Goal: Task Accomplishment & Management: Use online tool/utility

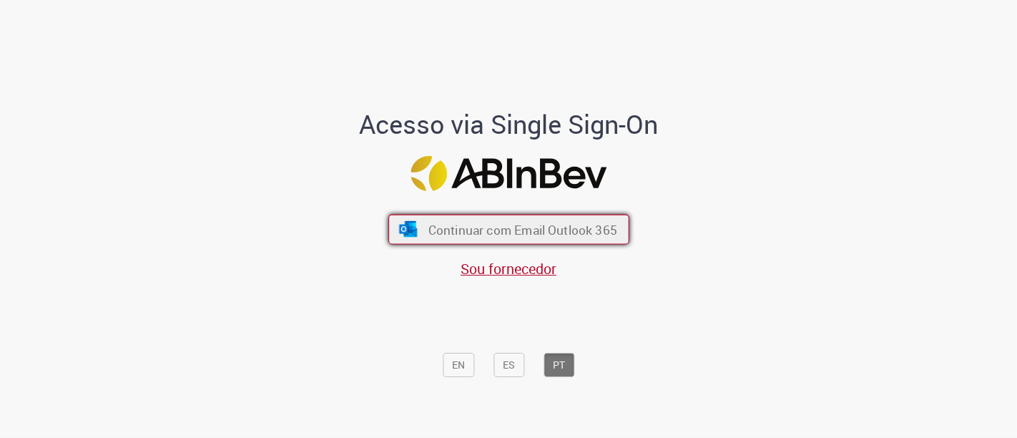
click at [453, 216] on button "Continuar com Email Outlook 365" at bounding box center [508, 230] width 241 height 30
